Goal: Information Seeking & Learning: Understand process/instructions

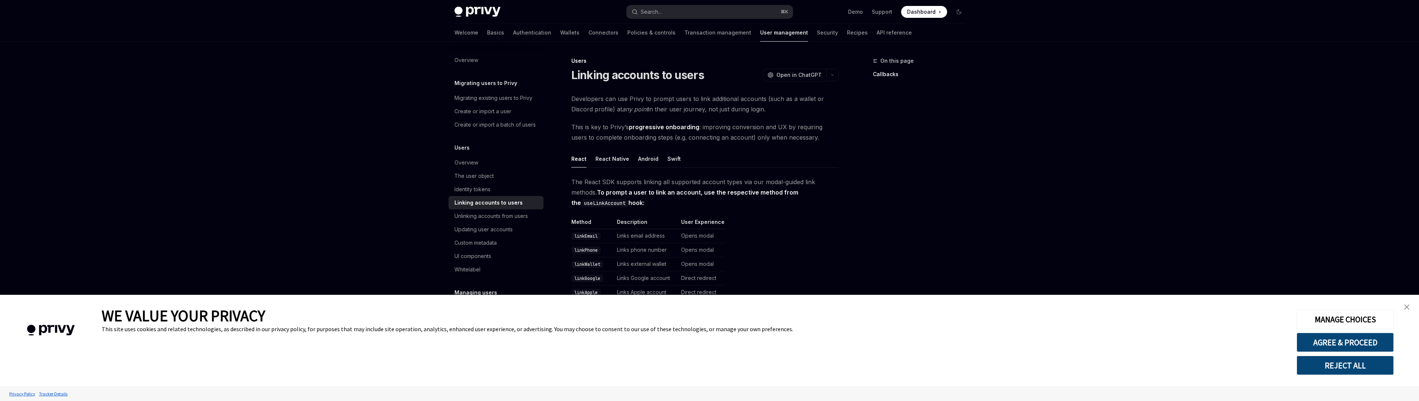
type textarea "*"
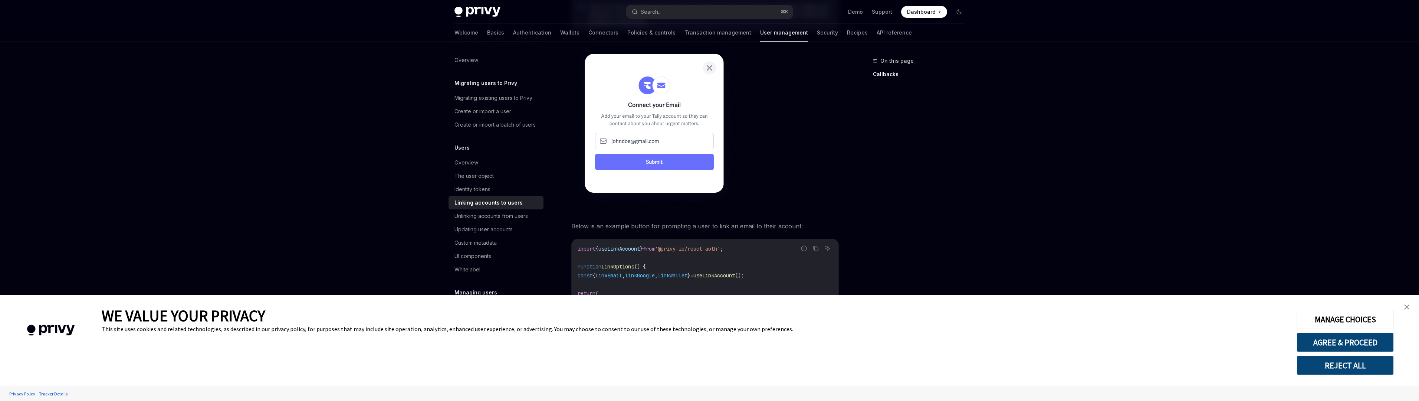
scroll to position [452, 0]
click at [1408, 309] on img "close banner" at bounding box center [1406, 306] width 5 height 5
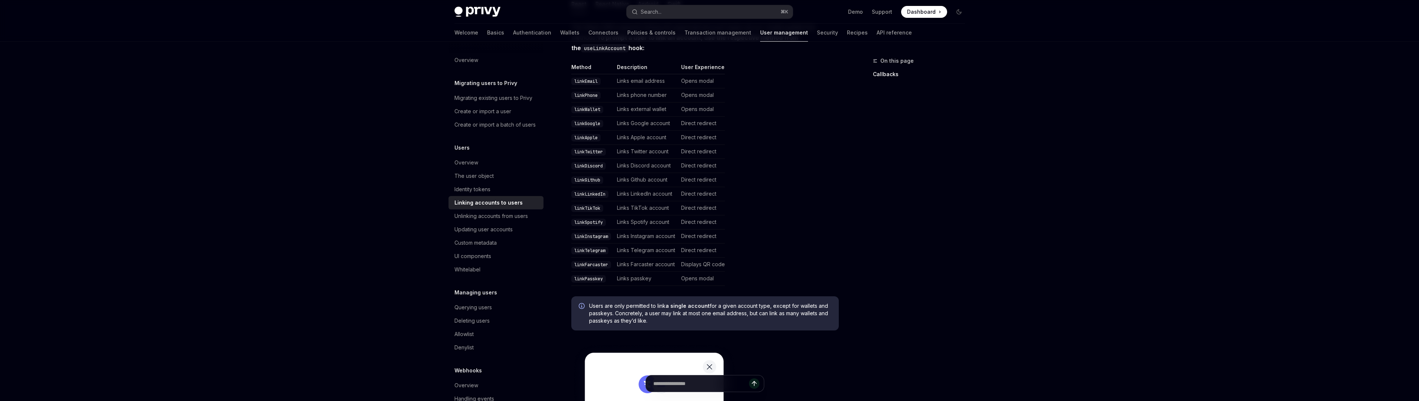
scroll to position [155, 0]
click at [583, 79] on code "linkEmail" at bounding box center [585, 80] width 29 height 7
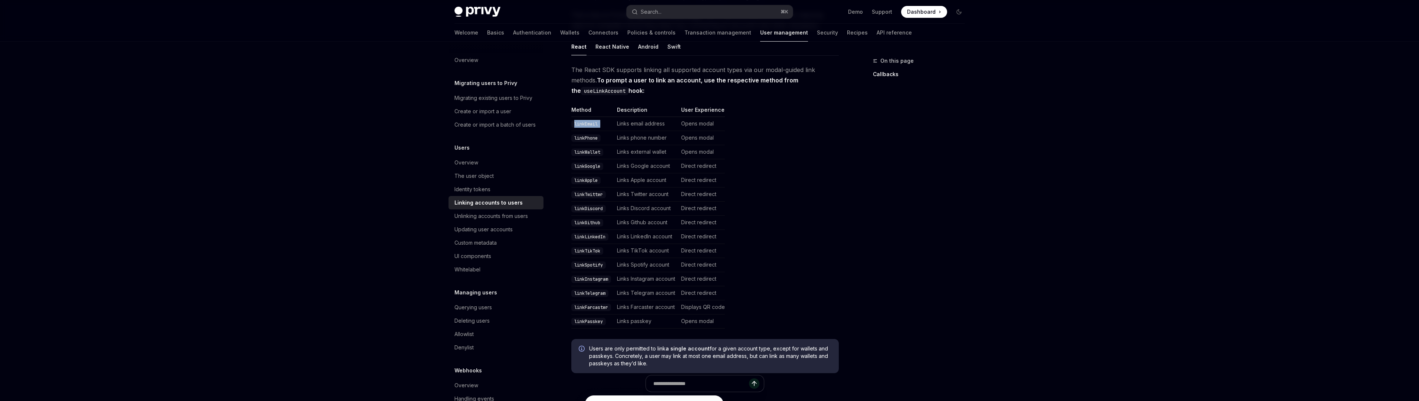
scroll to position [109, 0]
click at [582, 124] on code "linkEmail" at bounding box center [585, 126] width 29 height 7
click at [584, 131] on td "linkEmail" at bounding box center [592, 126] width 43 height 14
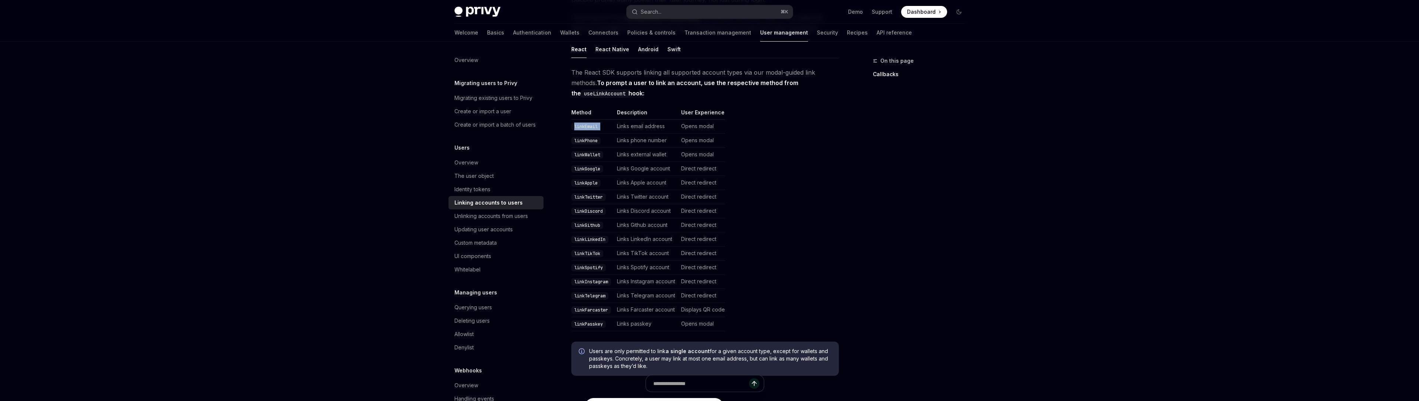
click at [585, 129] on code "linkEmail" at bounding box center [585, 126] width 29 height 7
click at [655, 16] on button "Search... ⌘ K" at bounding box center [709, 11] width 166 height 13
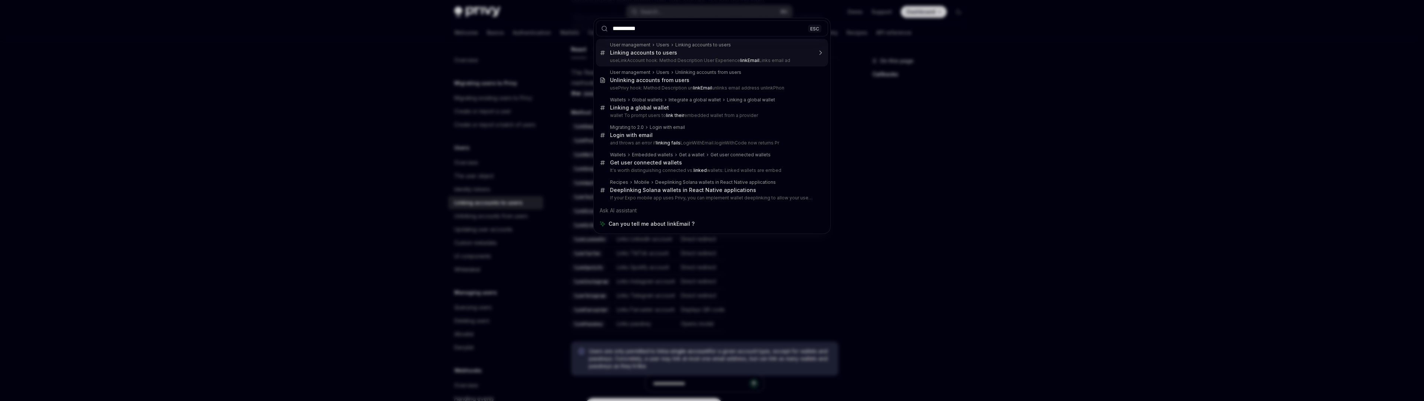
type input "*********"
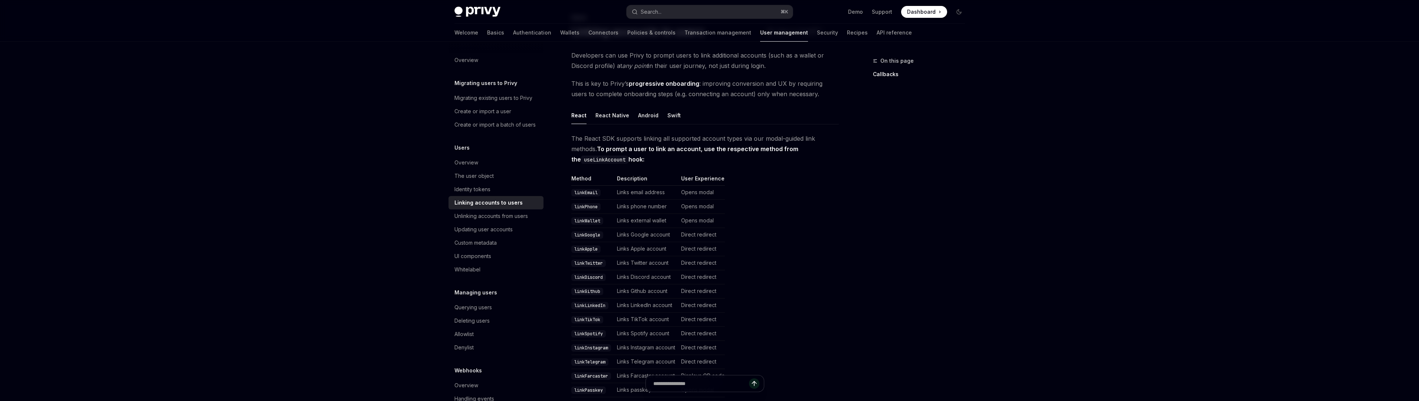
scroll to position [42, 0]
click at [652, 5] on button "Search... ⌘ K" at bounding box center [709, 11] width 166 height 13
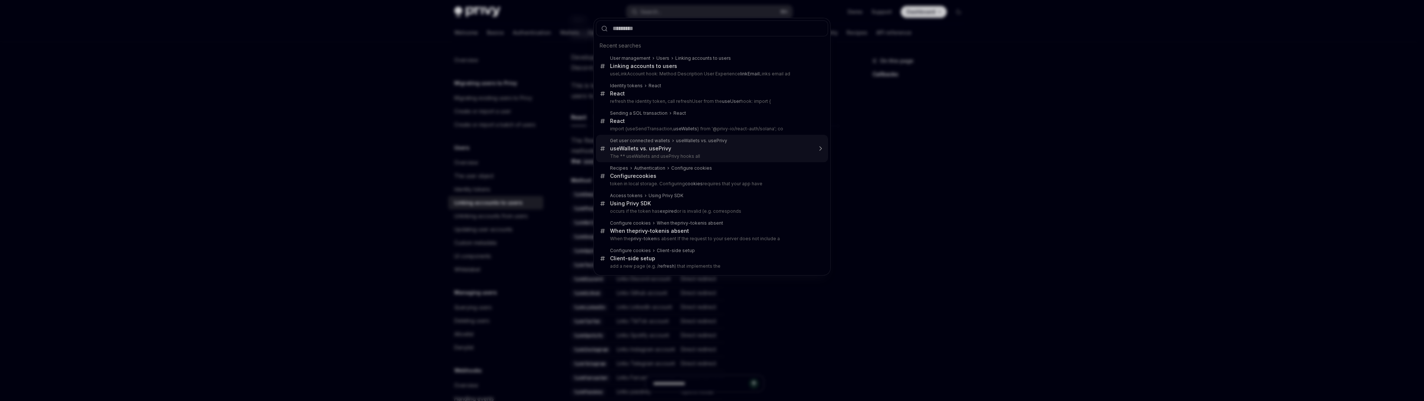
click at [974, 145] on div "Recent searches User management Users Linking accounts to users Linking account…" at bounding box center [712, 200] width 1424 height 401
